Goal: Task Accomplishment & Management: Use online tool/utility

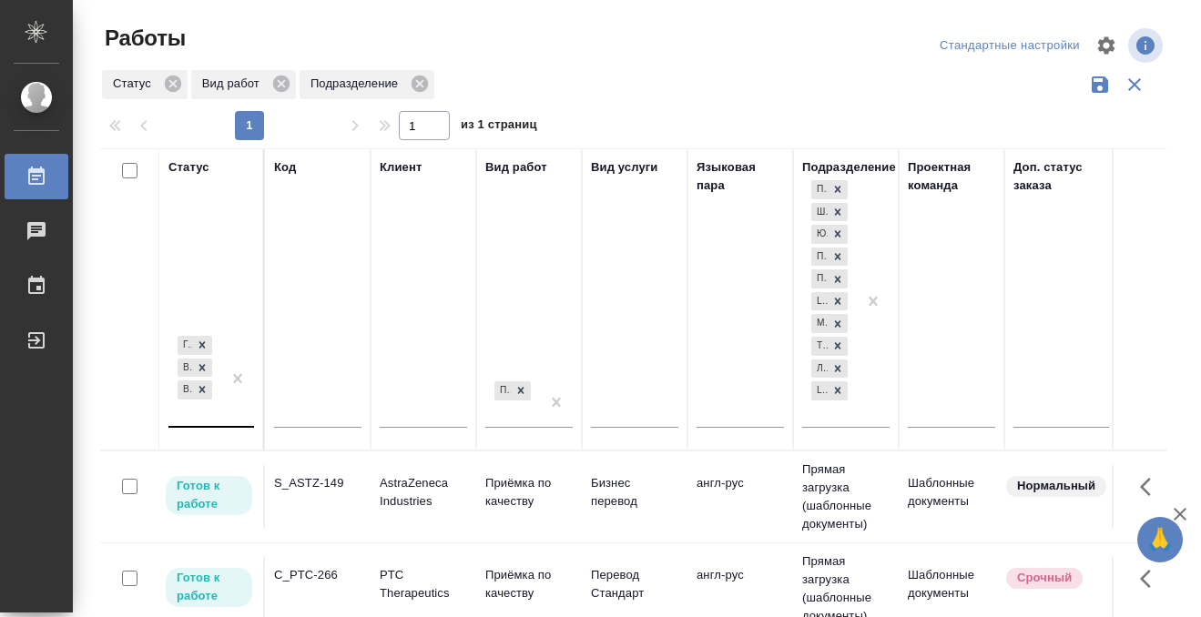
click at [203, 416] on div "Готов к работе В работе В ожидании" at bounding box center [194, 379] width 53 height 94
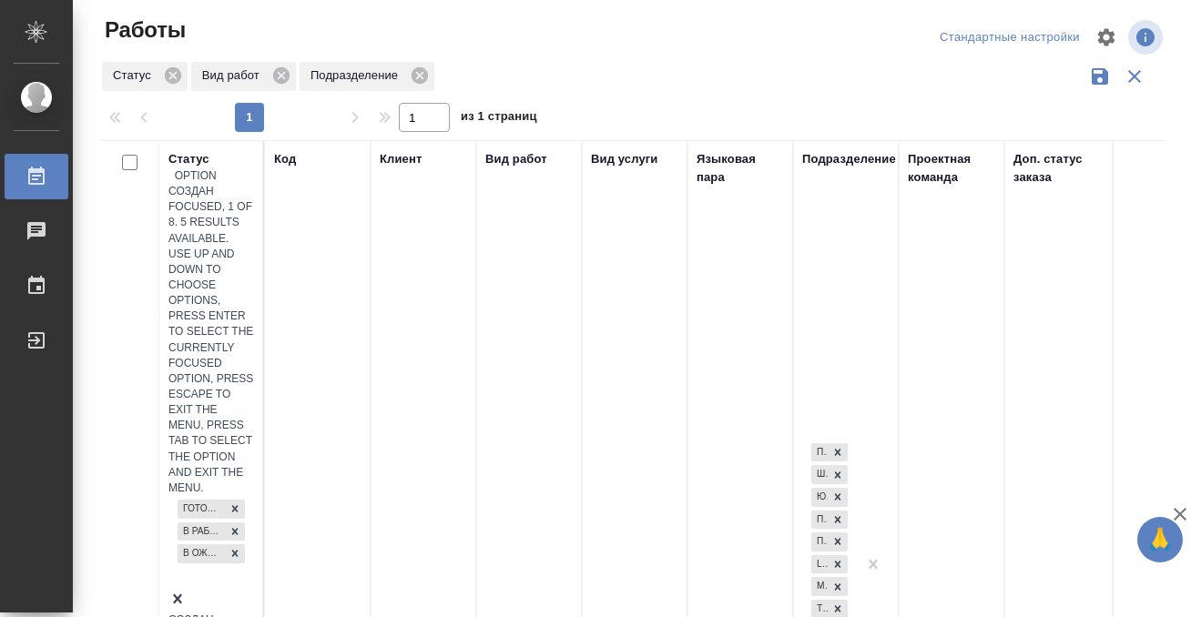
scroll to position [9, 0]
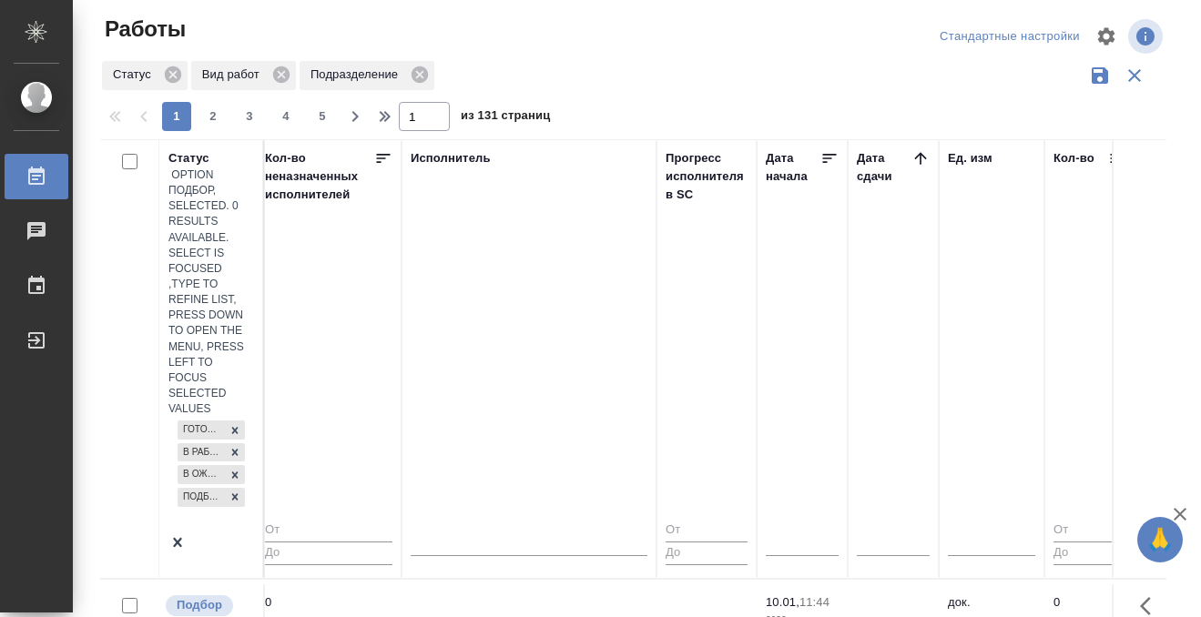
scroll to position [0, 1087]
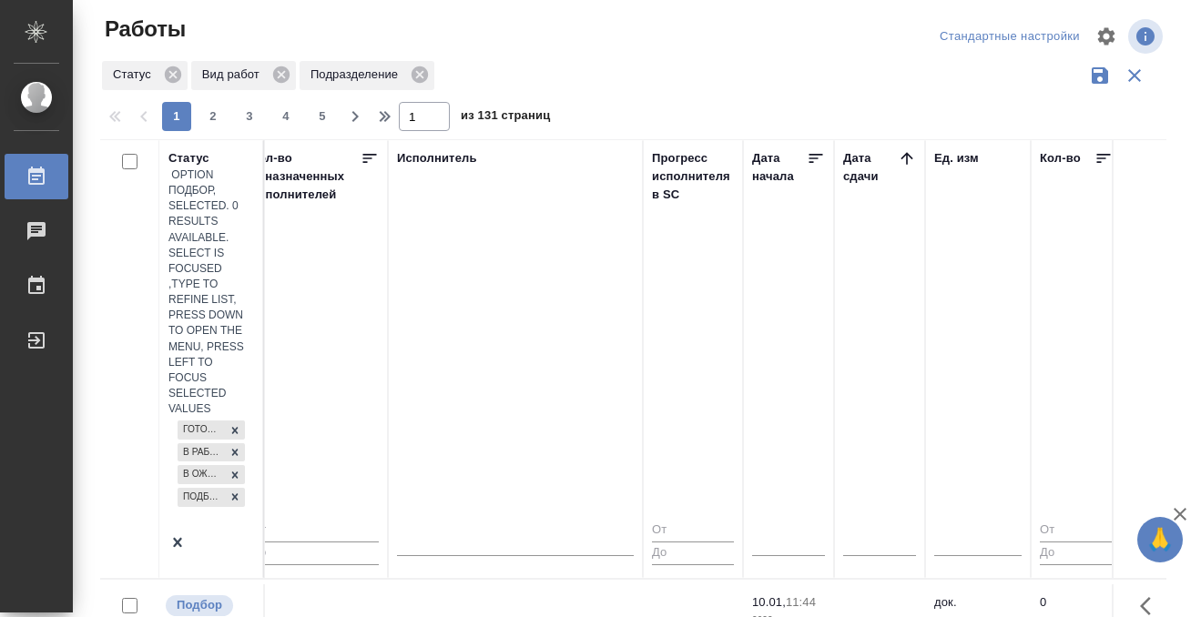
click at [903, 150] on icon at bounding box center [907, 158] width 18 height 18
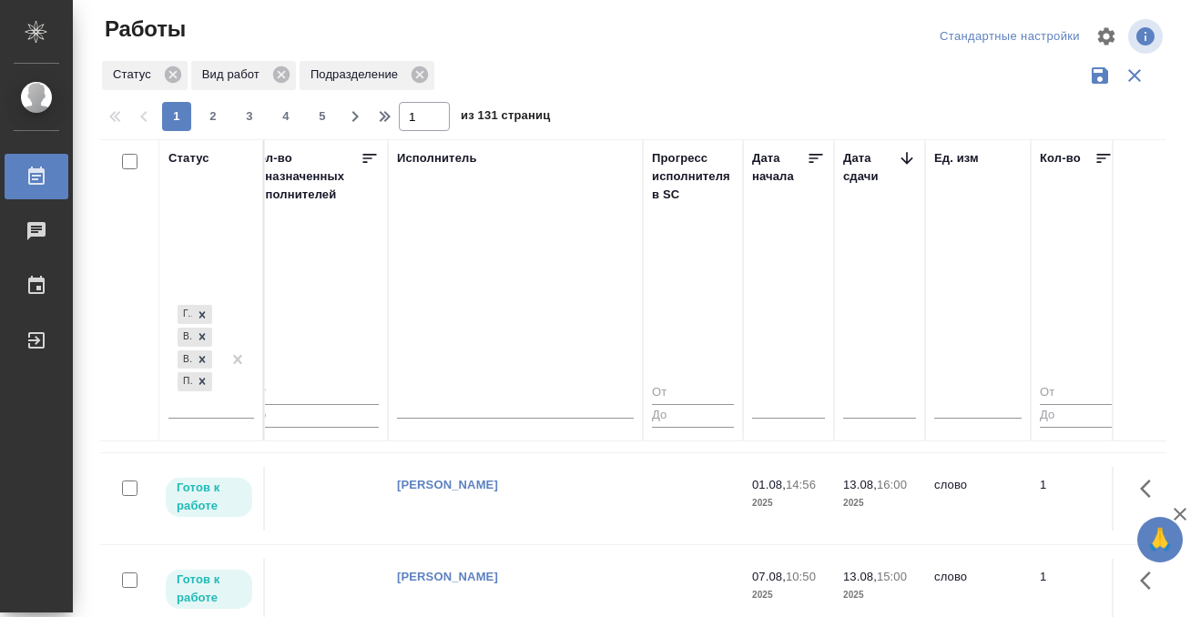
scroll to position [585, 1087]
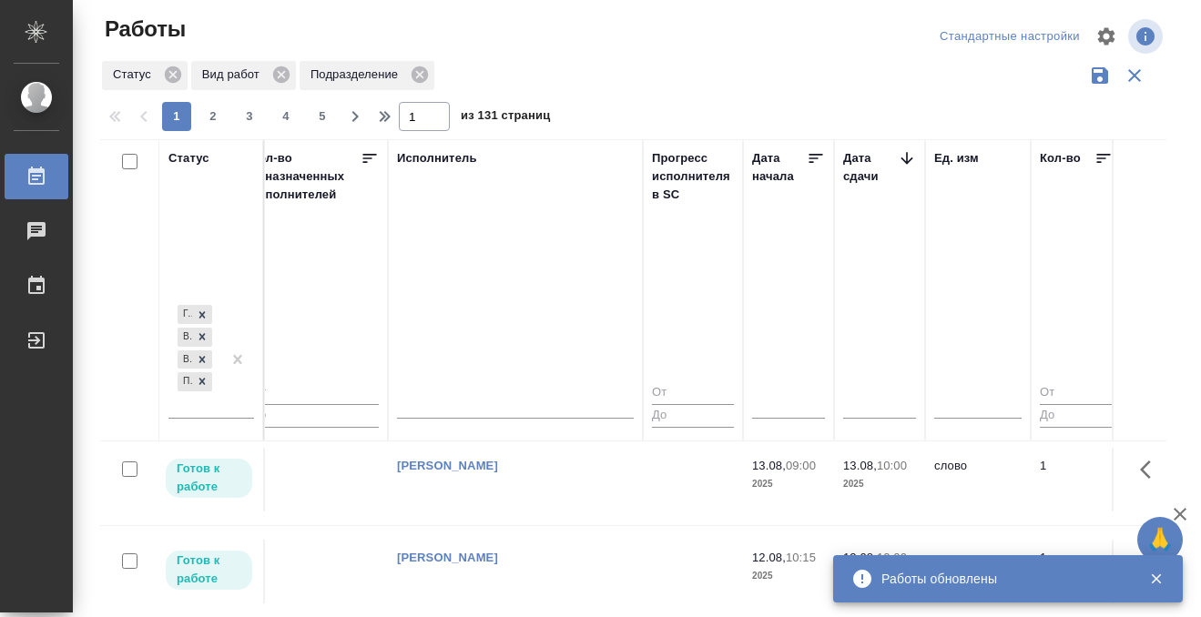
click at [48, 166] on div at bounding box center [50, 177] width 51 height 22
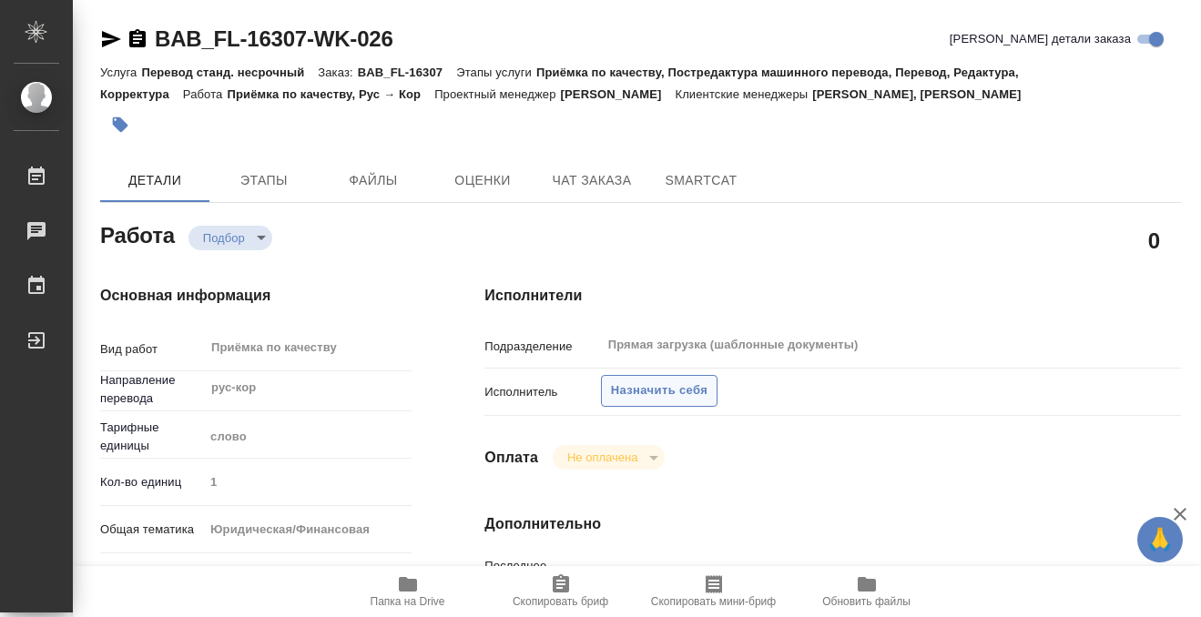
click at [654, 396] on span "Назначить себя" at bounding box center [659, 391] width 96 height 21
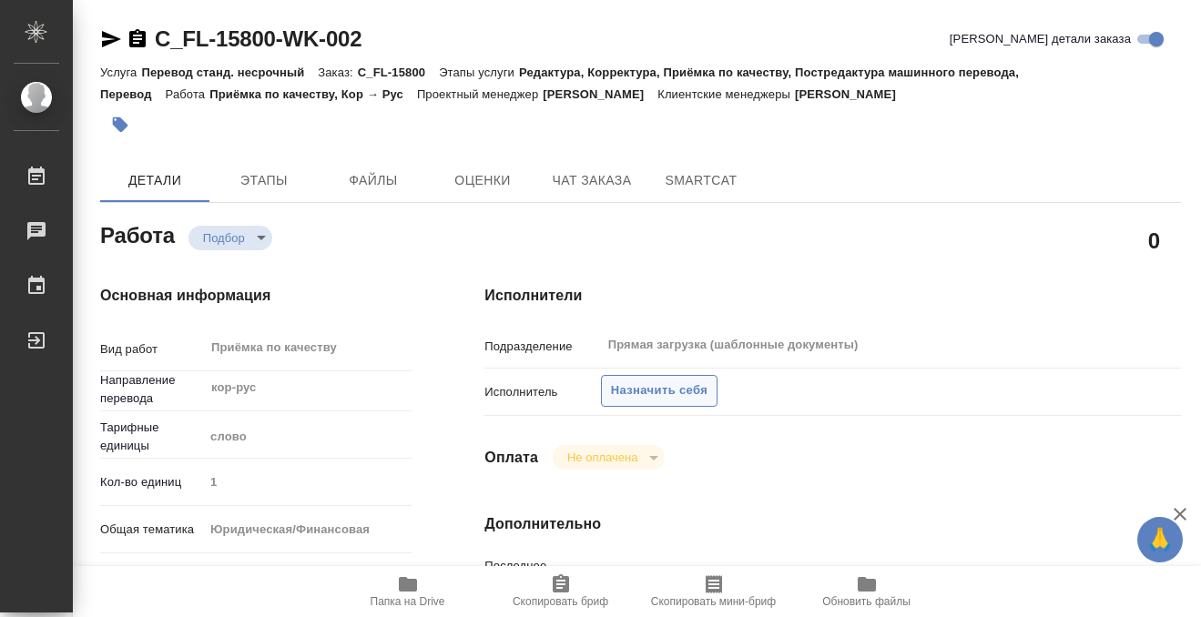
click at [665, 388] on span "Назначить себя" at bounding box center [659, 391] width 96 height 21
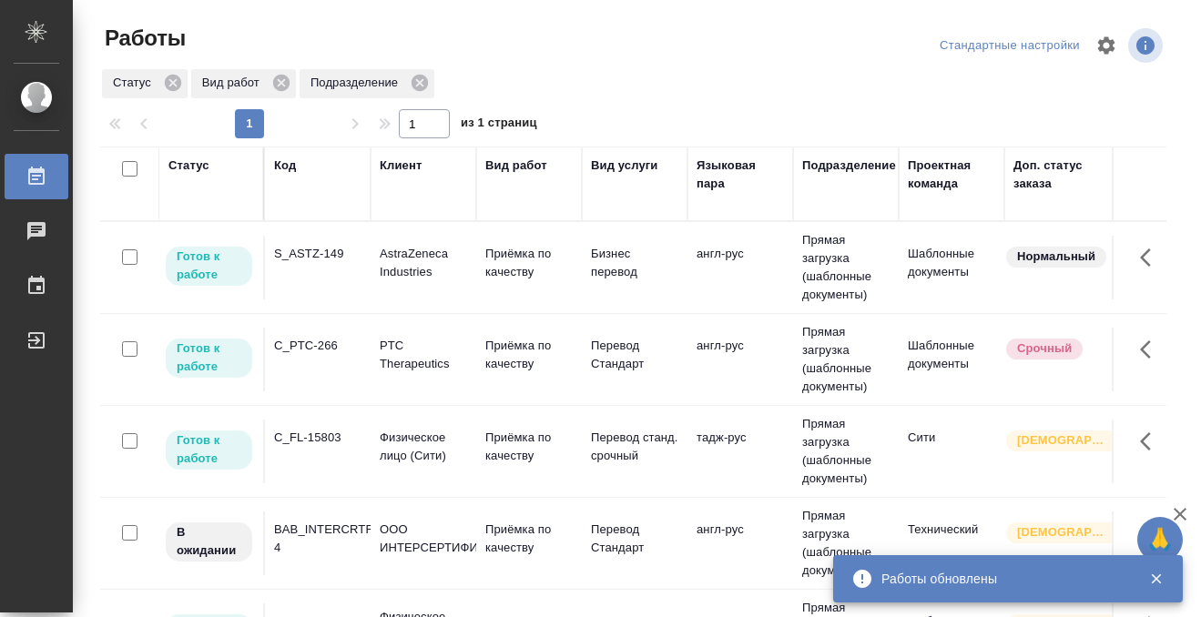
click at [199, 170] on div "Статус" at bounding box center [188, 166] width 41 height 18
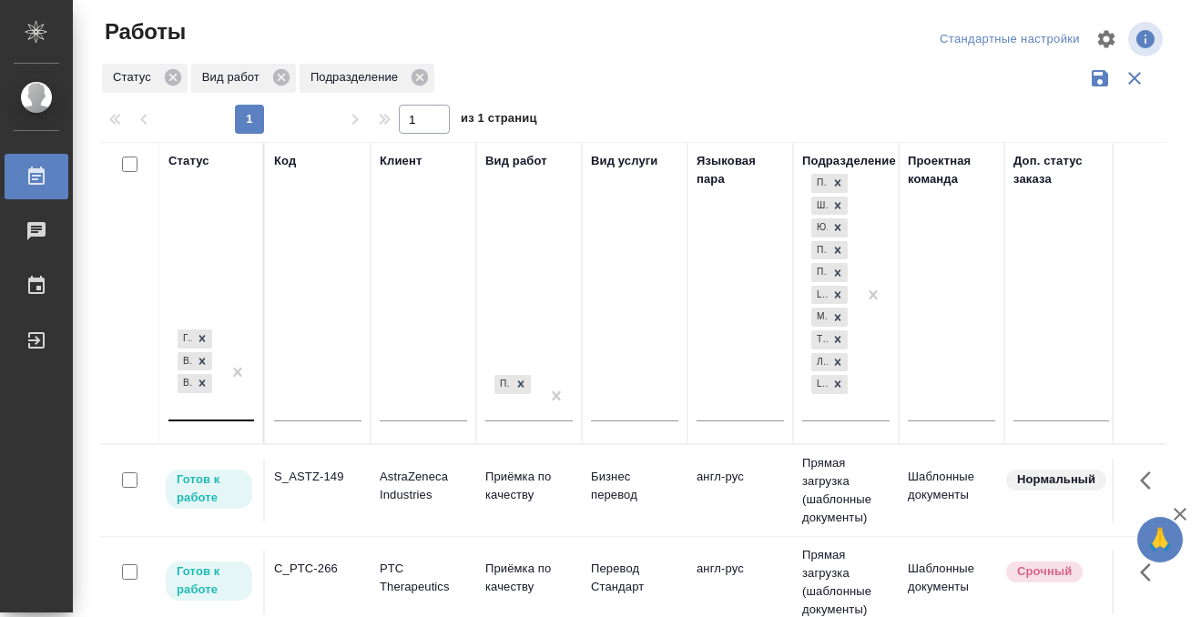
click at [222, 419] on div "Готов к работе В работе В ожидании" at bounding box center [211, 374] width 86 height 96
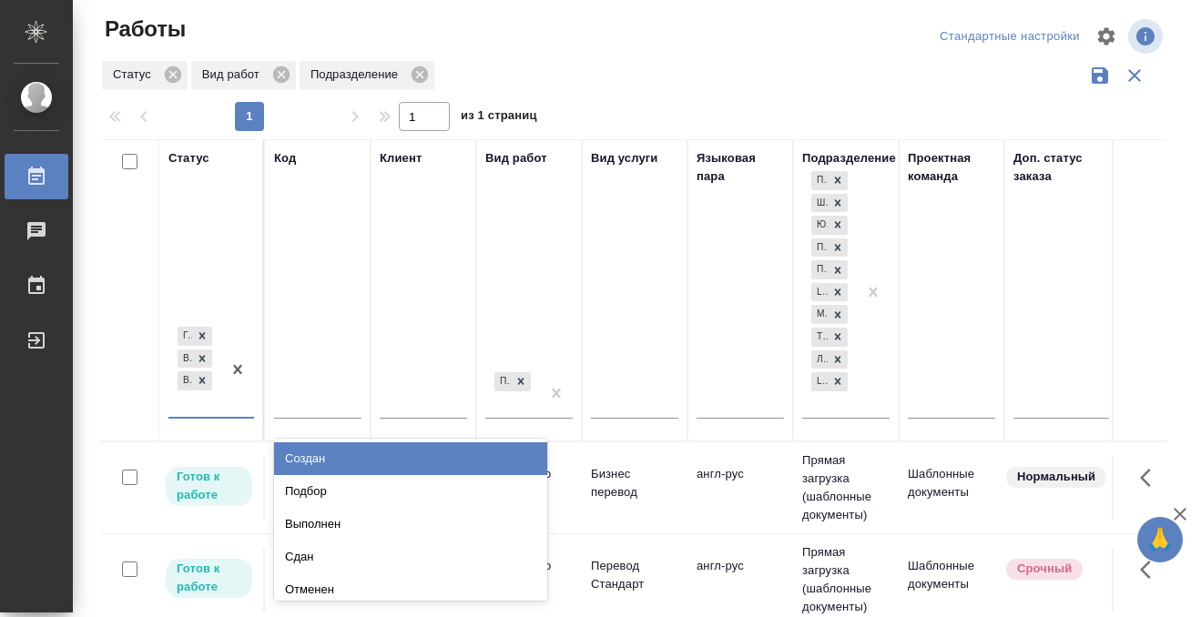
scroll to position [9, 0]
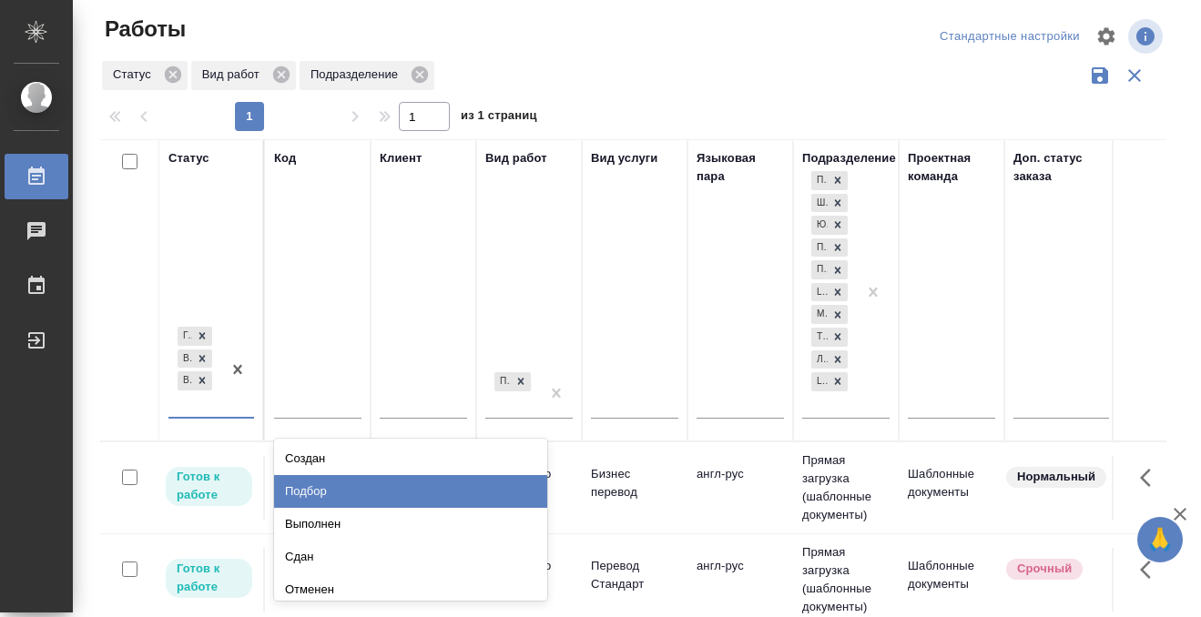
click at [300, 488] on div "Подбор" at bounding box center [410, 491] width 273 height 33
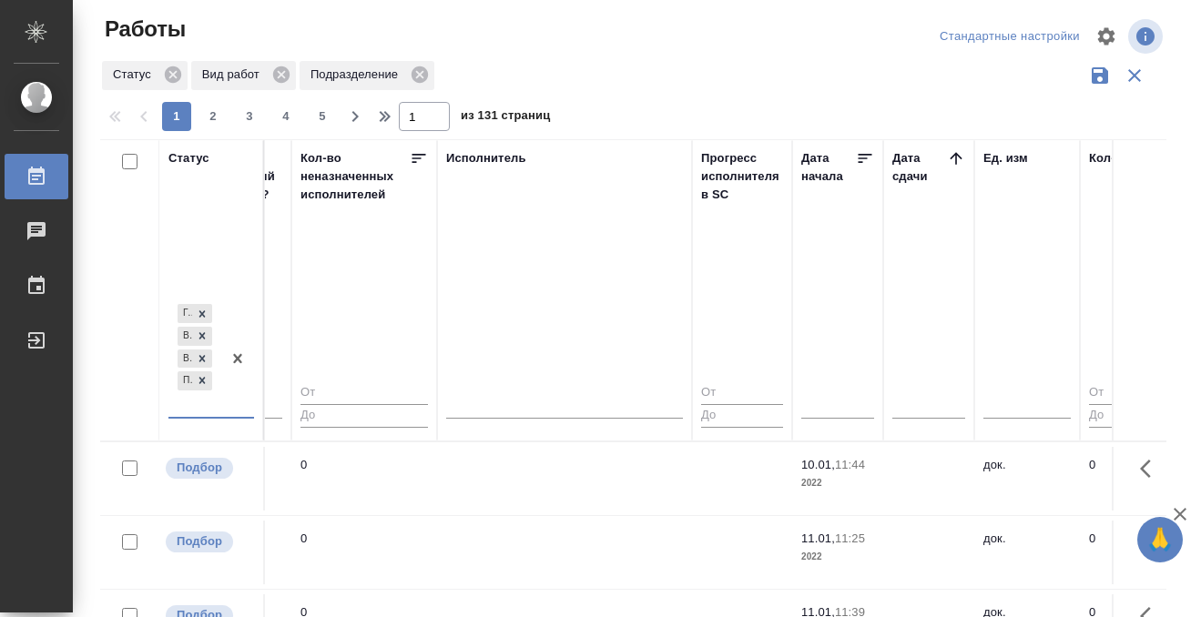
scroll to position [0, 1062]
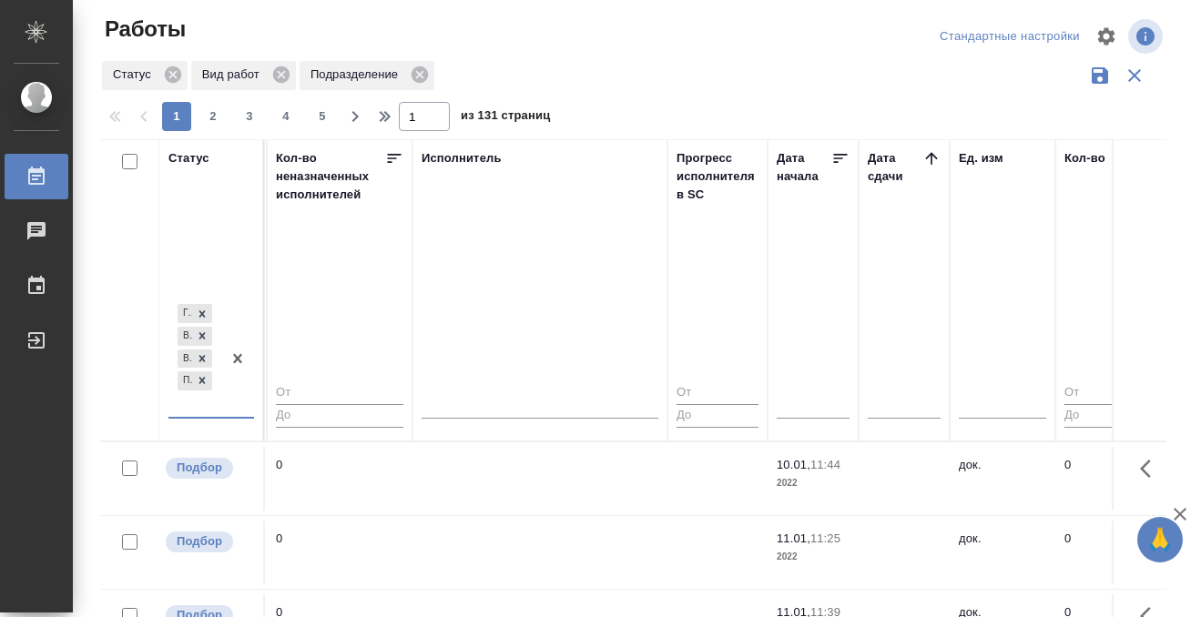
click at [934, 149] on icon at bounding box center [931, 158] width 18 height 18
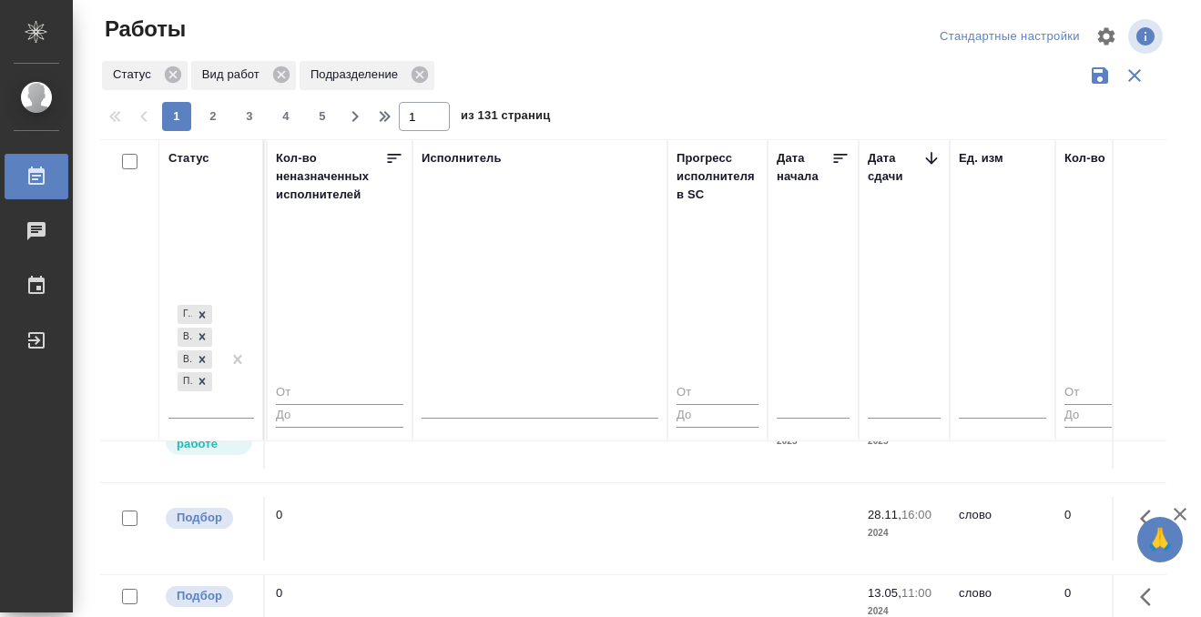
scroll to position [1524, 1062]
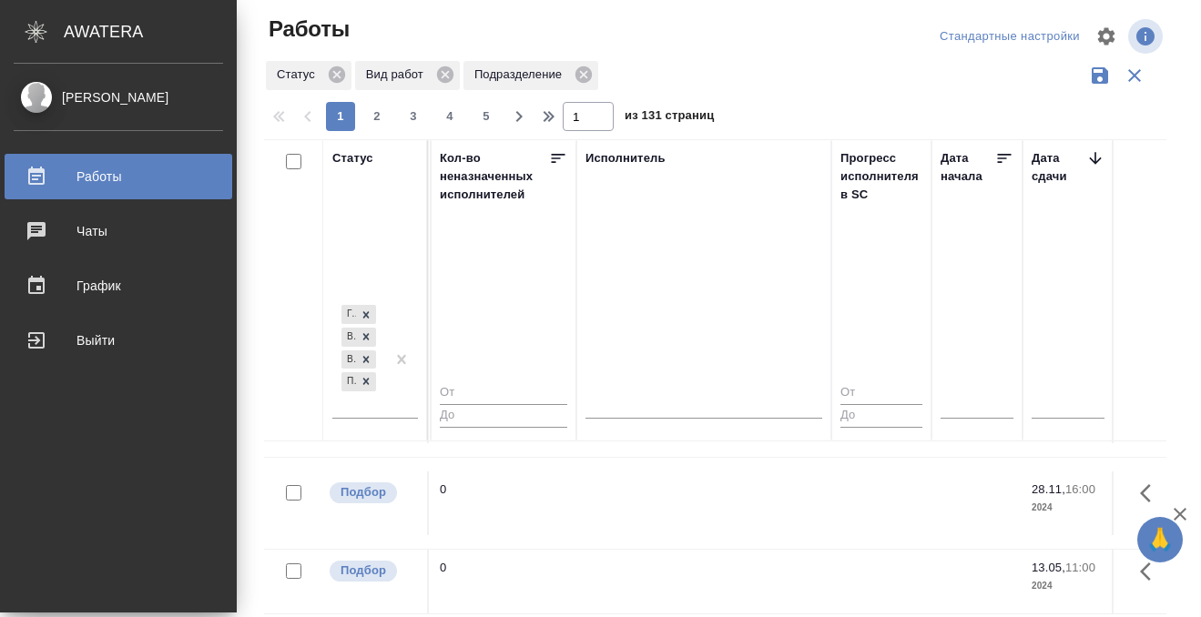
click at [48, 172] on div at bounding box center [50, 177] width 51 height 22
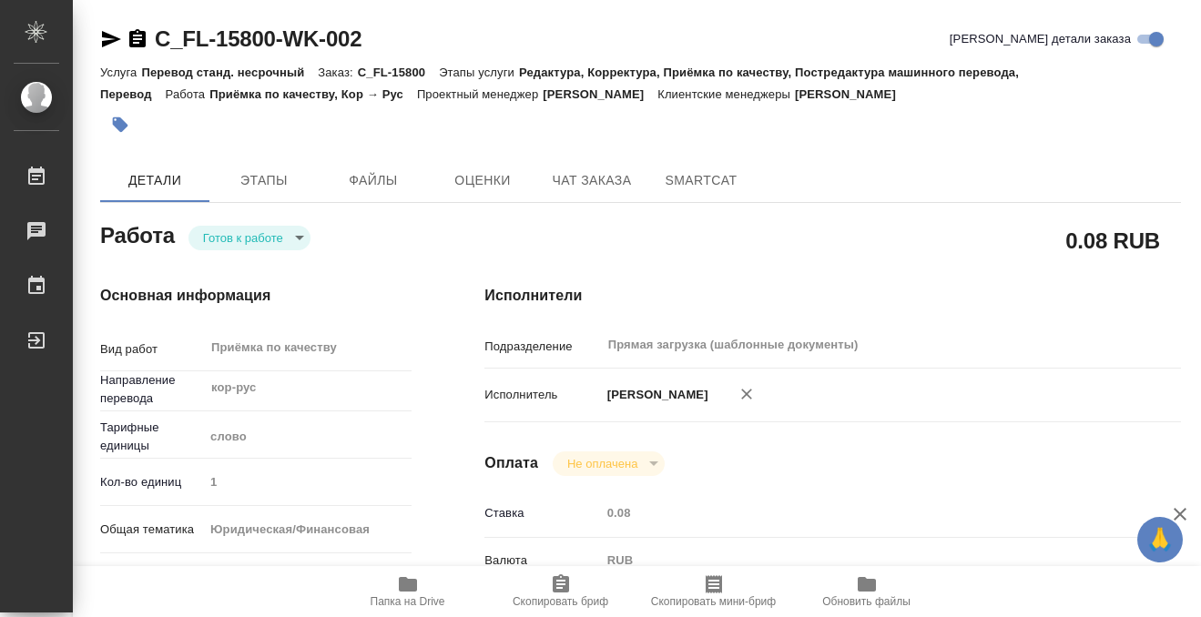
scroll to position [397, 0]
